Goal: Task Accomplishment & Management: Manage account settings

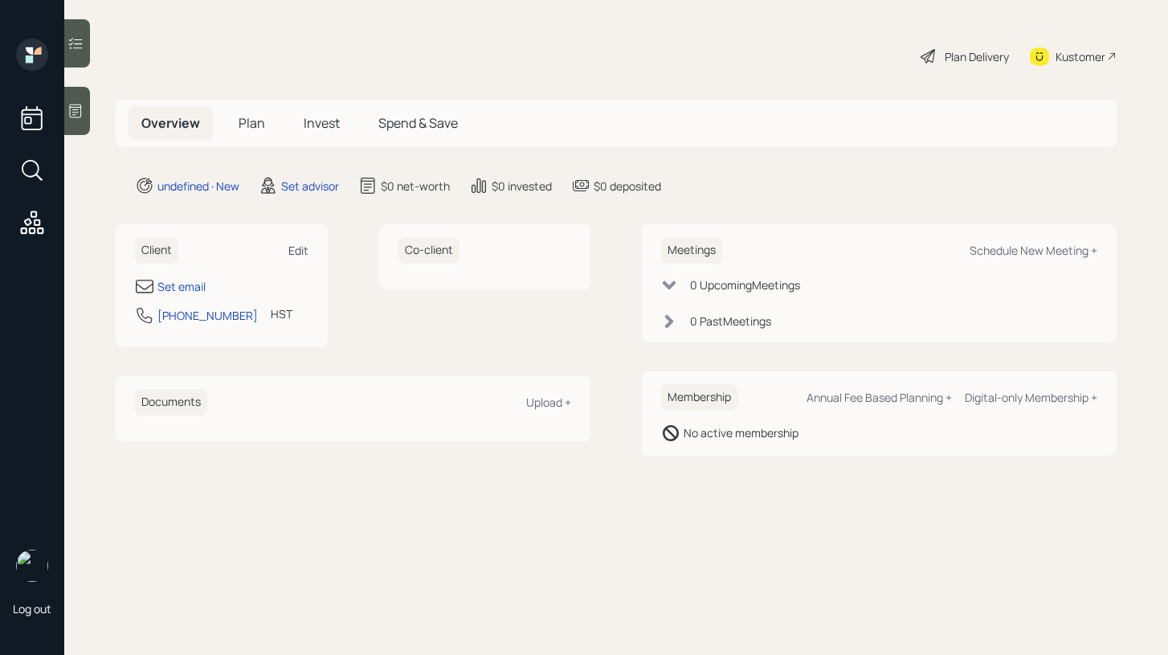
click at [307, 244] on div "Edit" at bounding box center [298, 250] width 20 height 15
select select "Pacific/[GEOGRAPHIC_DATA]"
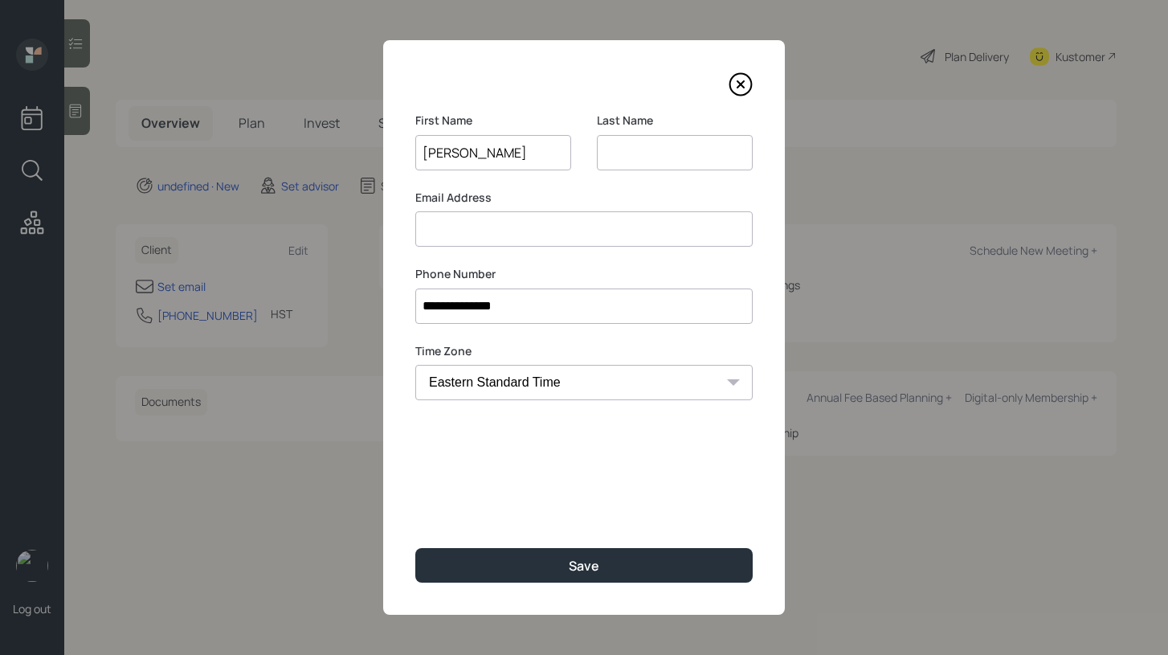
type input "[PERSON_NAME]"
type input "O"
click at [448, 219] on input at bounding box center [583, 228] width 337 height 35
type input "[EMAIL_ADDRESS][US_STATE][DOMAIN_NAME]"
click at [623, 151] on input "O" at bounding box center [675, 152] width 156 height 35
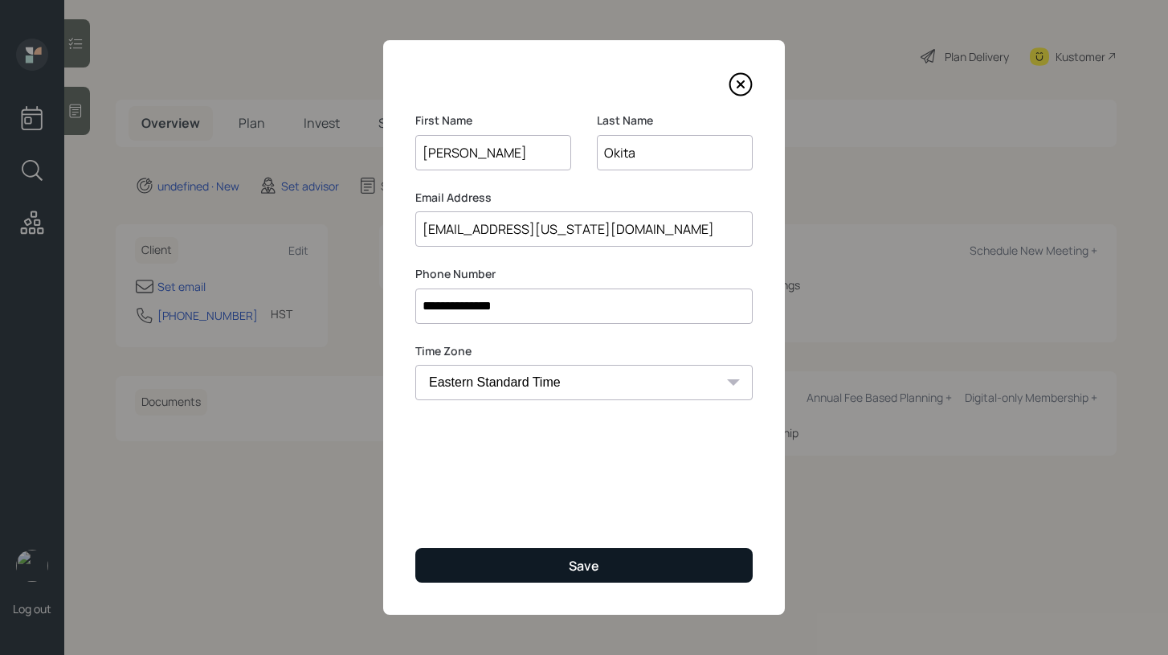
type input "Okita"
click at [517, 558] on button "Save" at bounding box center [583, 565] width 337 height 35
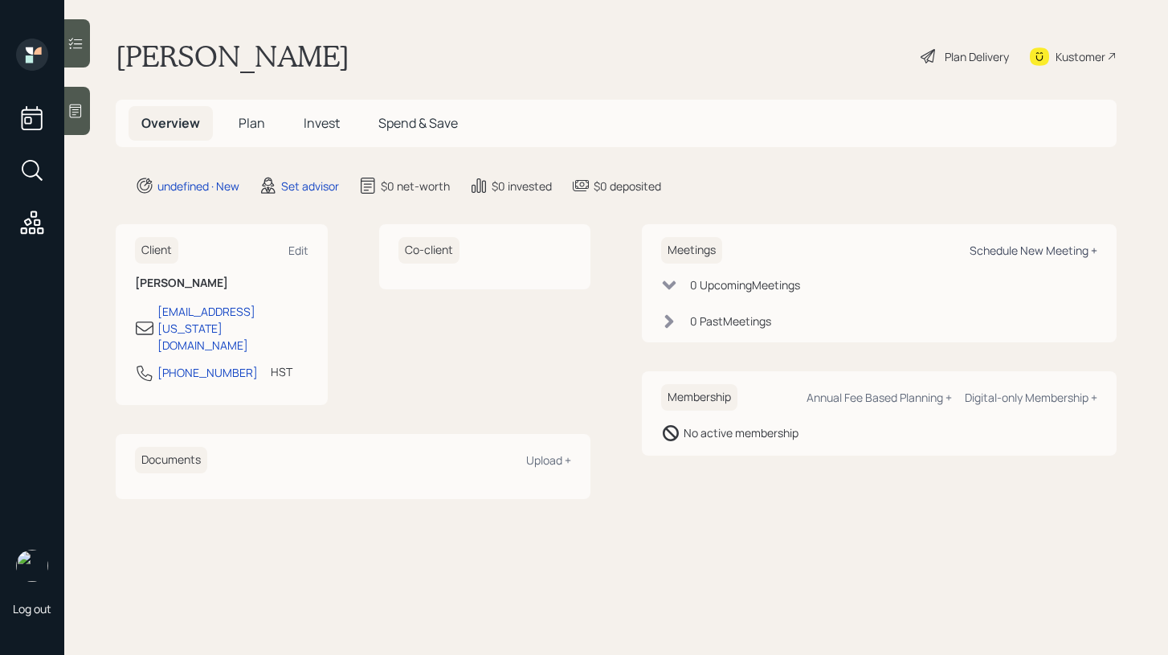
click at [1052, 255] on div "Schedule New Meeting +" at bounding box center [1034, 250] width 128 height 15
select select "round-robin"
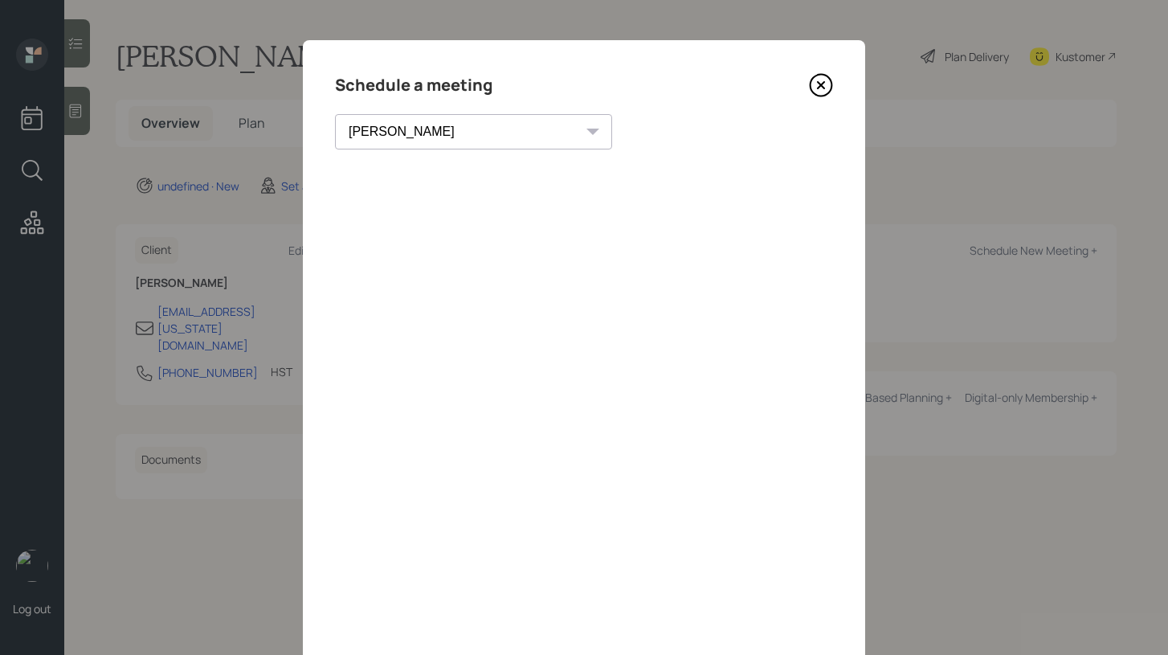
scroll to position [68, 0]
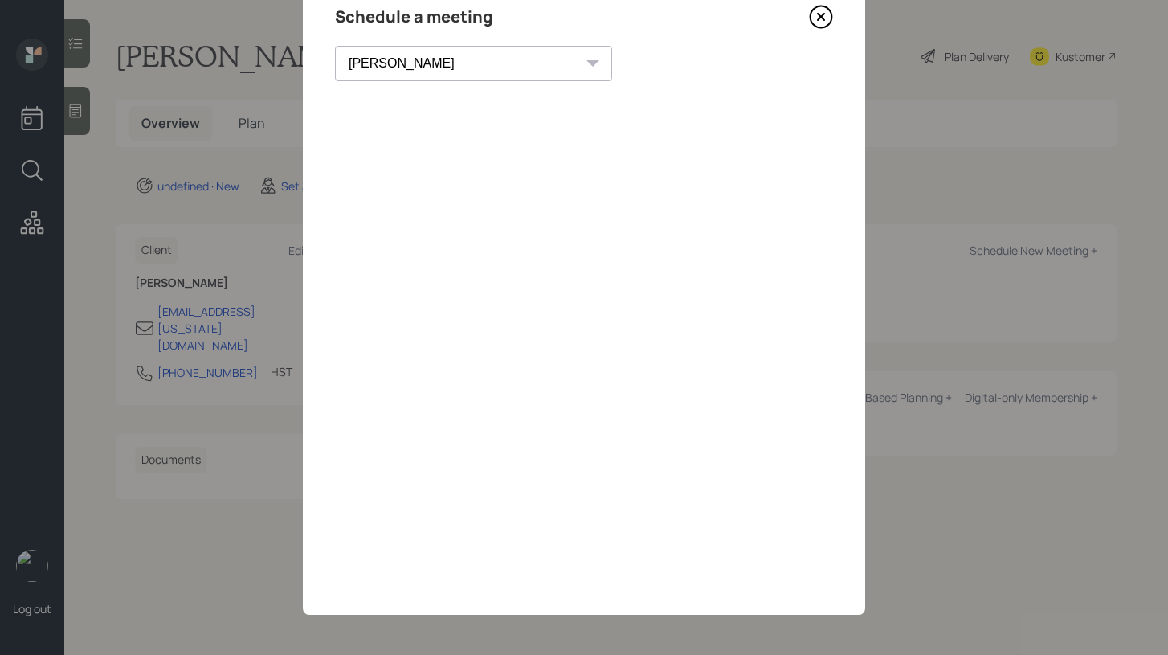
click at [819, 22] on icon at bounding box center [821, 17] width 24 height 24
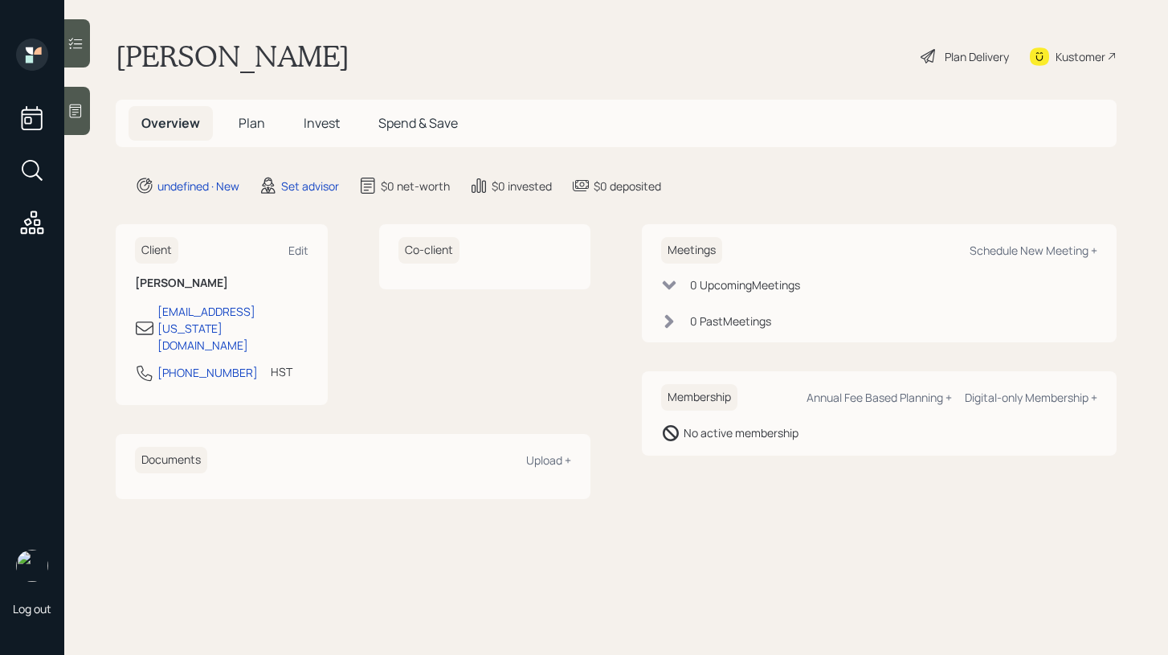
click at [72, 112] on icon at bounding box center [75, 111] width 16 height 16
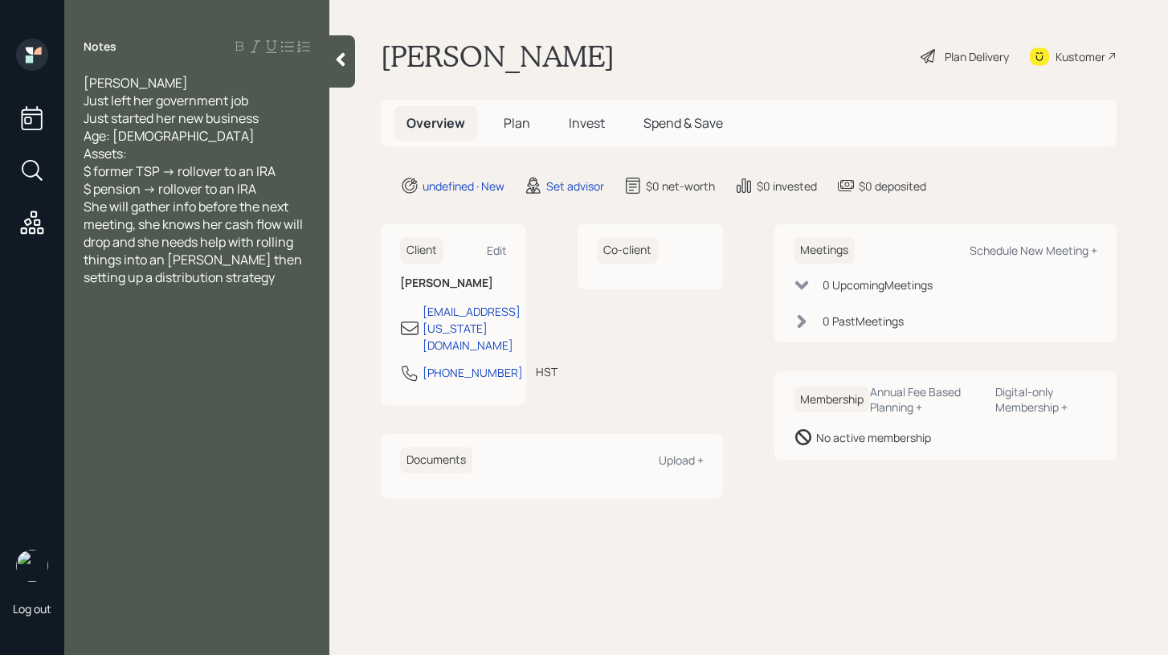
click at [342, 67] on icon at bounding box center [341, 59] width 16 height 16
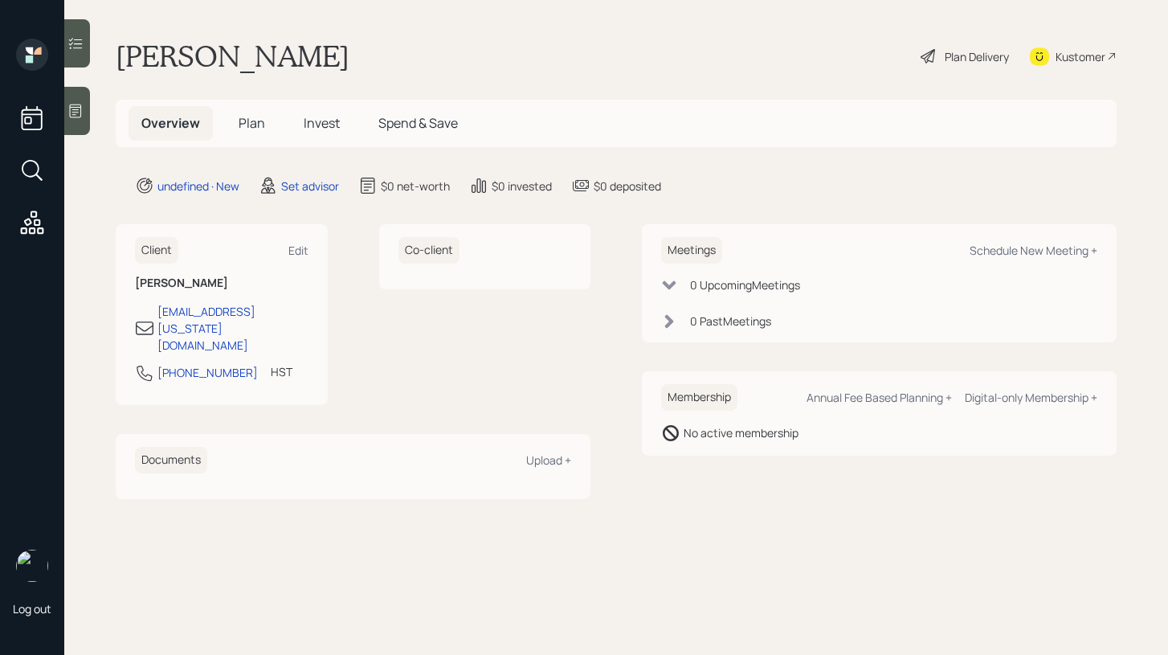
click at [693, 82] on main "Alison Okita Plan Delivery Kustomer Overview Plan Invest Spend & Save undefined…" at bounding box center [616, 327] width 1104 height 655
